Goal: Task Accomplishment & Management: Manage account settings

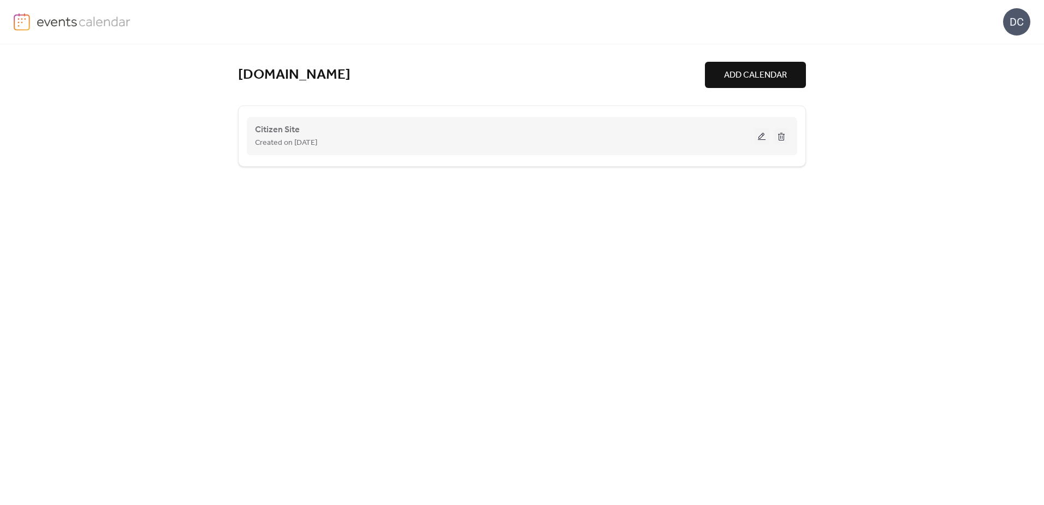
click at [402, 139] on div "Created on [DATE]" at bounding box center [504, 142] width 499 height 13
click at [766, 135] on button at bounding box center [761, 136] width 15 height 16
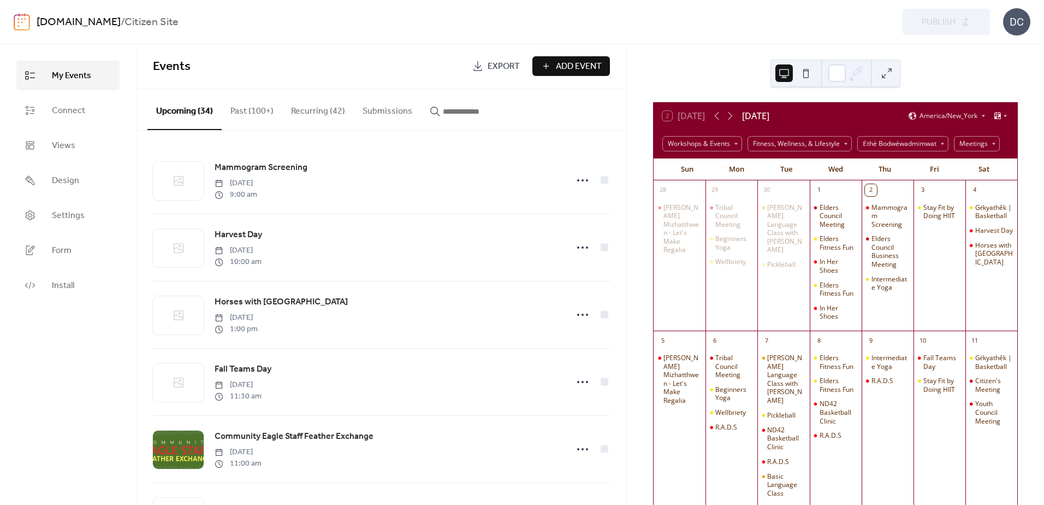
click at [465, 107] on input "button" at bounding box center [476, 111] width 66 height 13
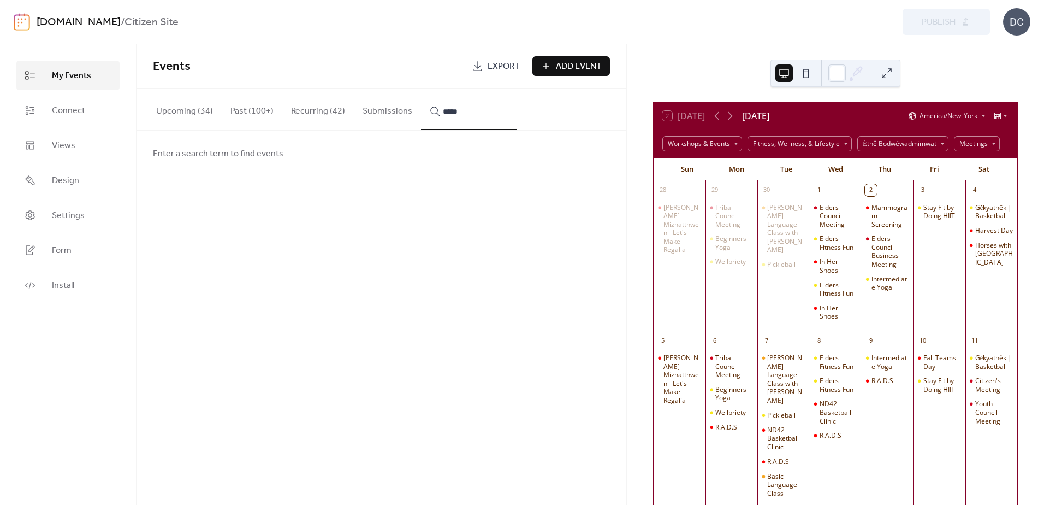
type input "*****"
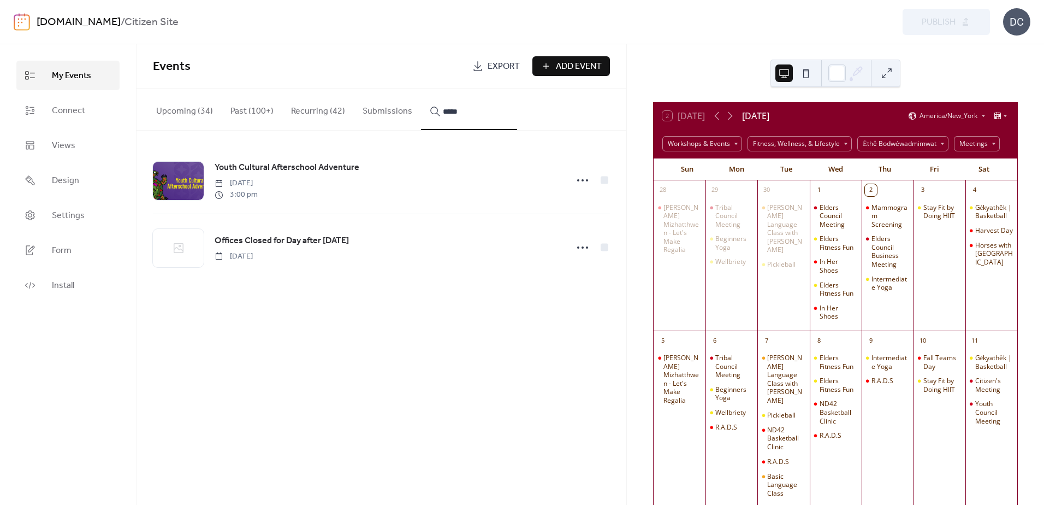
click at [281, 165] on span "Youth Cultural Afterschool Adventure" at bounding box center [287, 167] width 145 height 13
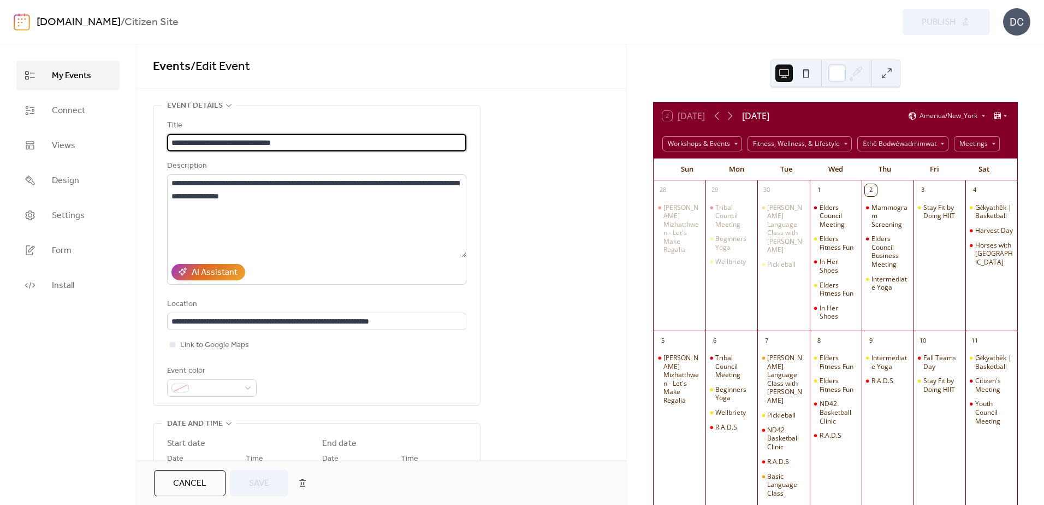
type input "**********"
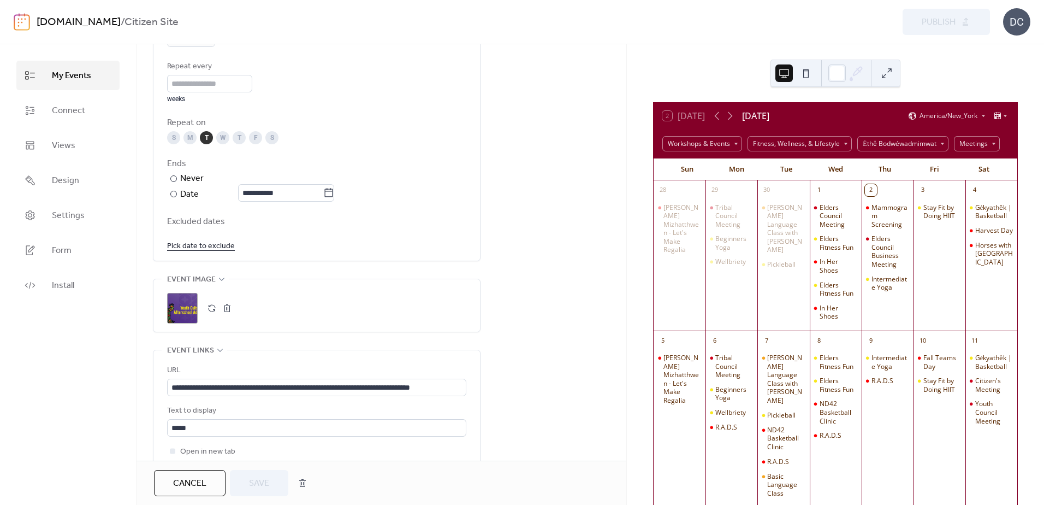
scroll to position [546, 0]
click at [203, 246] on link "Pick date to exclude" at bounding box center [201, 245] width 68 height 14
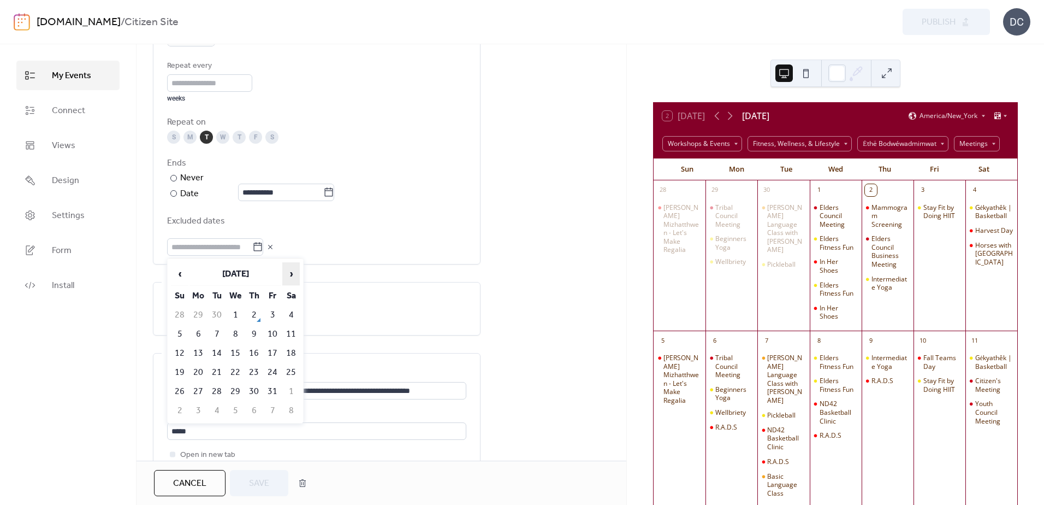
click at [292, 274] on span "›" at bounding box center [291, 274] width 16 height 22
click at [219, 352] on td "11" at bounding box center [216, 353] width 17 height 18
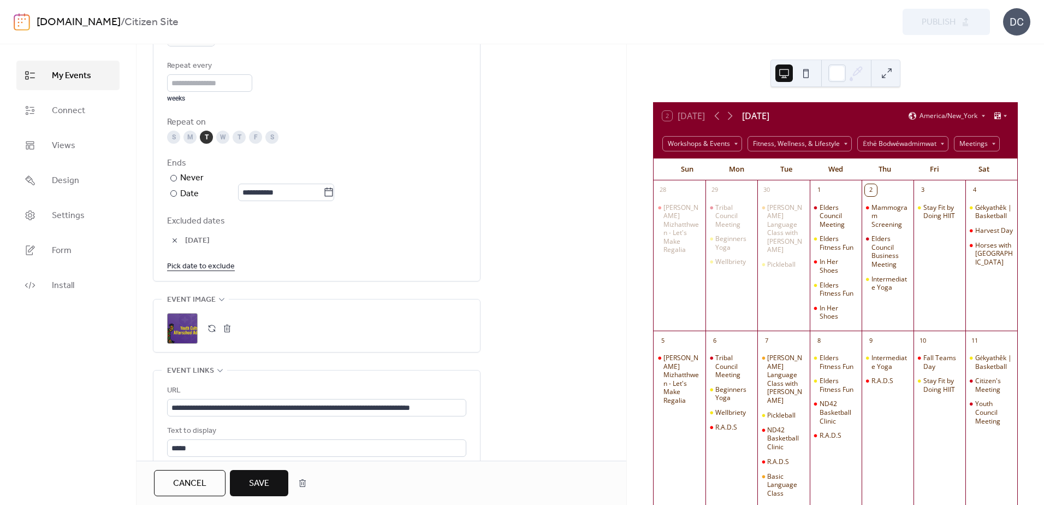
click at [258, 485] on span "Save" at bounding box center [259, 483] width 20 height 13
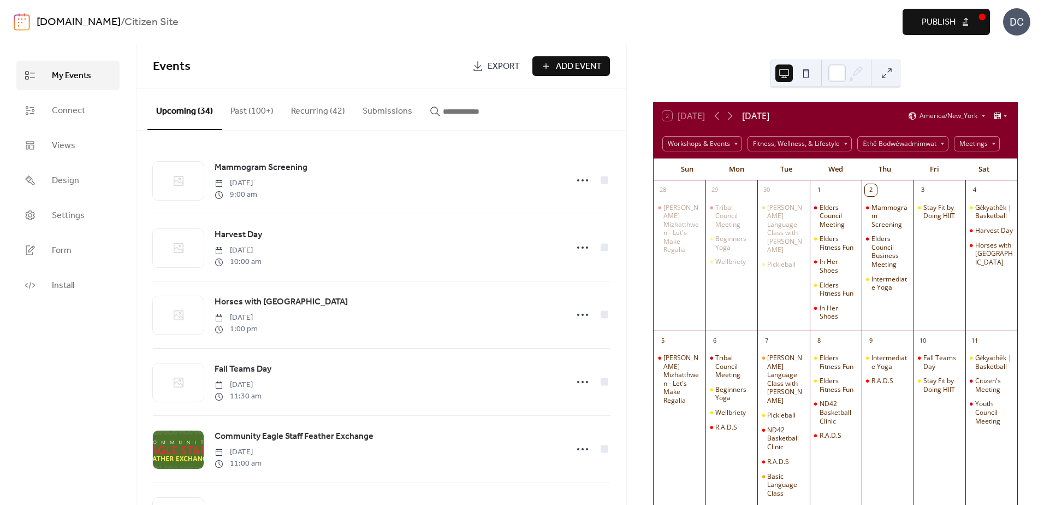
click at [953, 17] on span "Publish" at bounding box center [939, 22] width 34 height 13
click at [707, 26] on div "Preview Publish" at bounding box center [767, 22] width 446 height 26
